Goal: Information Seeking & Learning: Learn about a topic

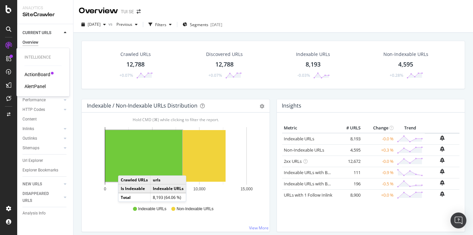
click at [32, 75] on div "ActionBoard" at bounding box center [37, 74] width 26 height 7
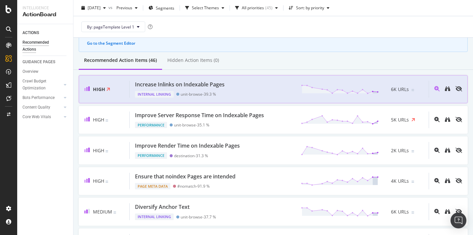
scroll to position [44, 0]
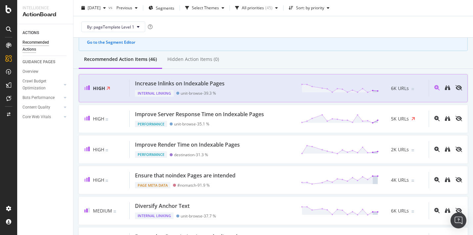
click at [243, 87] on div "Increase Inlinks on Indexable Pages Internal Linking unit-browse - 39.3 % 6K UR…" at bounding box center [279, 88] width 299 height 17
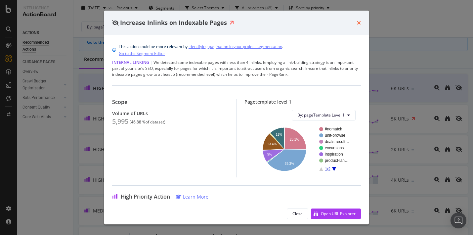
click at [359, 23] on icon "times" at bounding box center [359, 22] width 4 height 5
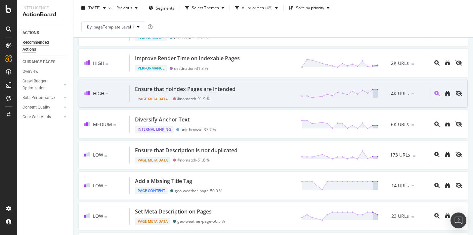
scroll to position [105, 0]
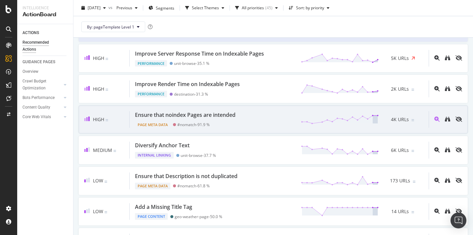
click at [257, 119] on div "Ensure that noindex Pages are intended Page Meta Data #nomatch - 91.9 % 4K URLs" at bounding box center [279, 119] width 299 height 17
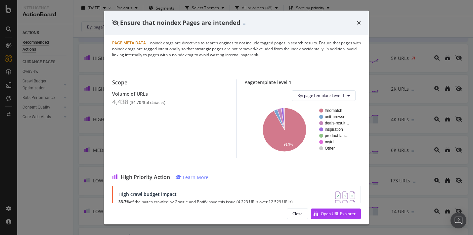
scroll to position [1, 0]
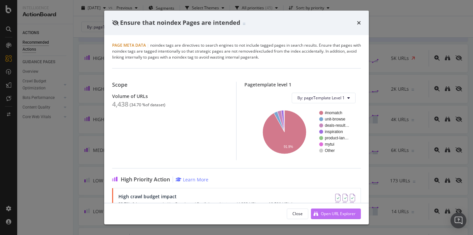
click at [326, 212] on div "Open URL Explorer" at bounding box center [338, 214] width 35 height 6
